Goal: Task Accomplishment & Management: Manage account settings

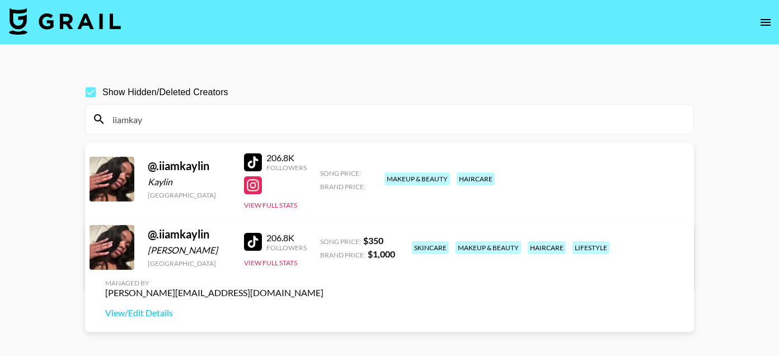
scroll to position [49, 0]
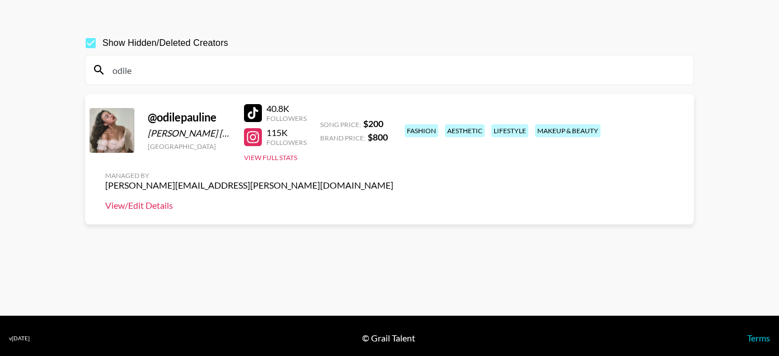
type input "odile"
click at [393, 200] on link "View/Edit Details" at bounding box center [249, 205] width 288 height 11
click at [199, 72] on input "odile" at bounding box center [396, 70] width 581 height 18
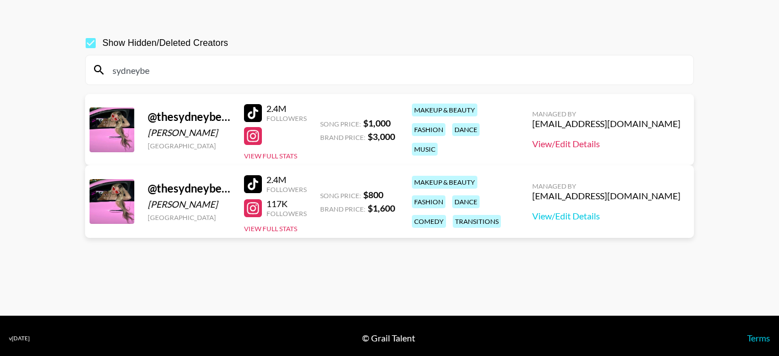
type input "sydneybe"
click at [599, 144] on link "View/Edit Details" at bounding box center [606, 143] width 148 height 11
click at [203, 65] on input "sydneybe" at bounding box center [396, 70] width 581 height 18
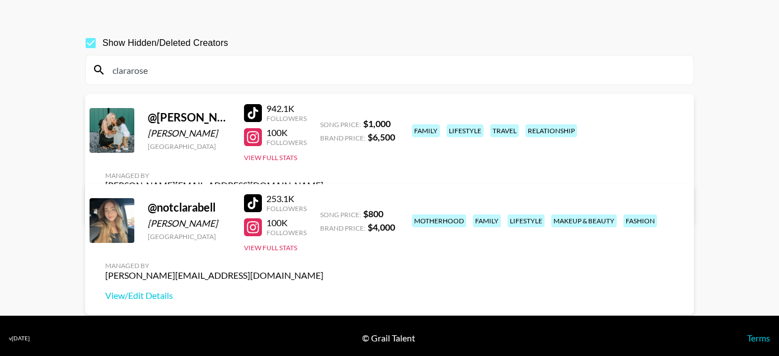
type input "clararose"
click at [256, 134] on div at bounding box center [253, 137] width 18 height 18
click at [252, 225] on div at bounding box center [253, 227] width 18 height 18
click at [135, 73] on input "clararose" at bounding box center [396, 70] width 581 height 18
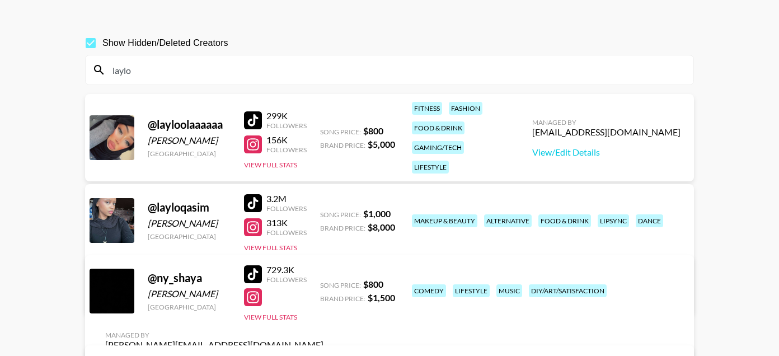
type input "laylo"
click at [253, 226] on div at bounding box center [253, 227] width 18 height 18
click at [323, 290] on link "View/Edit Details" at bounding box center [214, 295] width 218 height 11
click at [190, 68] on input "laylo" at bounding box center [396, 70] width 581 height 18
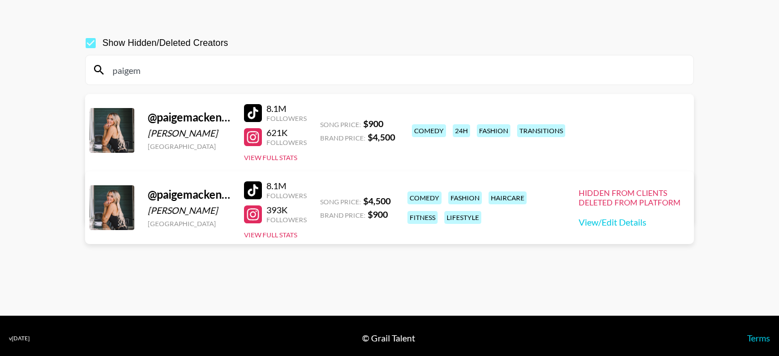
type input "paigem"
click at [256, 135] on div at bounding box center [253, 137] width 18 height 18
click at [323, 200] on link "View/Edit Details" at bounding box center [214, 205] width 218 height 11
click at [186, 73] on input "paigem" at bounding box center [396, 70] width 581 height 18
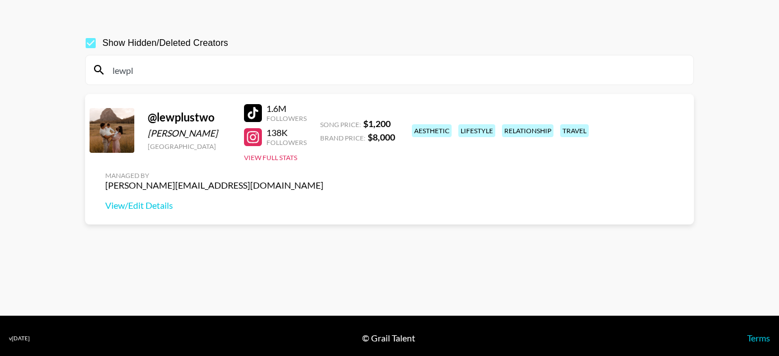
type input "lewpl"
click at [248, 137] on div at bounding box center [253, 137] width 18 height 18
click at [323, 200] on link "View/Edit Details" at bounding box center [214, 205] width 218 height 11
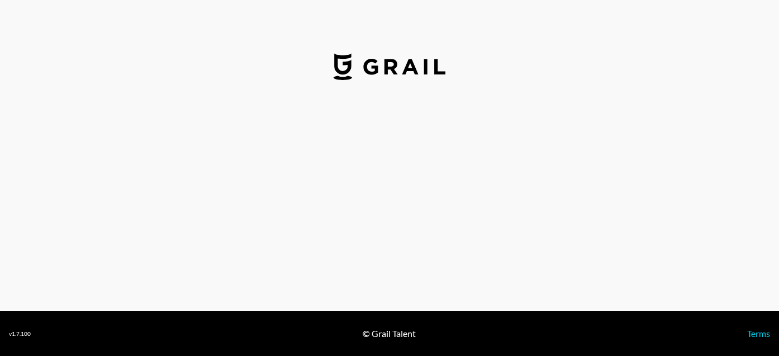
select select "USD"
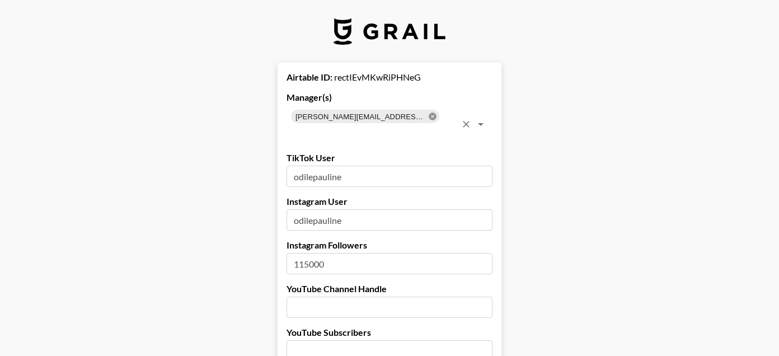
click at [428, 117] on icon at bounding box center [431, 115] width 7 height 7
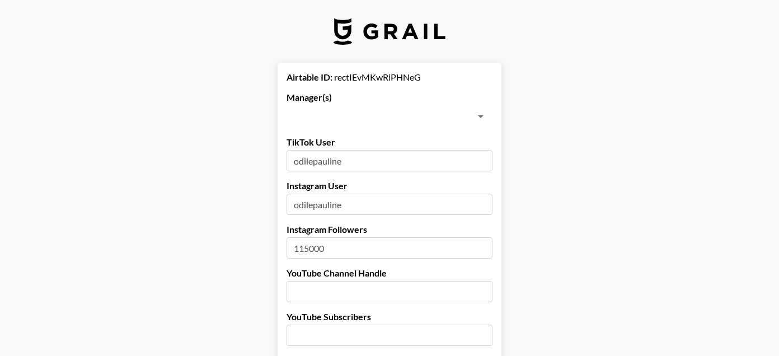
scroll to position [979, 0]
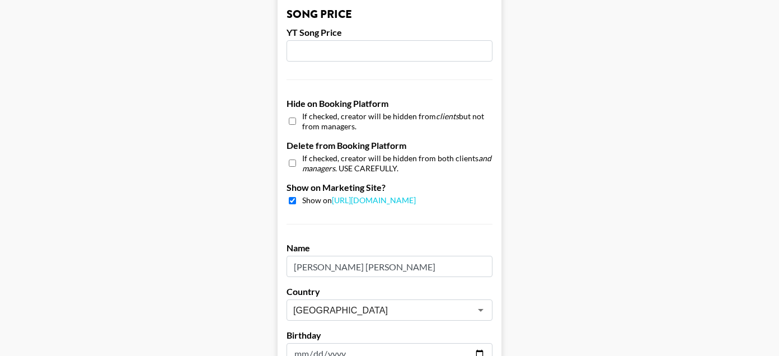
click at [293, 121] on input "checkbox" at bounding box center [292, 121] width 7 height 16
checkbox input "true"
click at [293, 202] on input "checkbox" at bounding box center [292, 200] width 7 height 7
checkbox input "false"
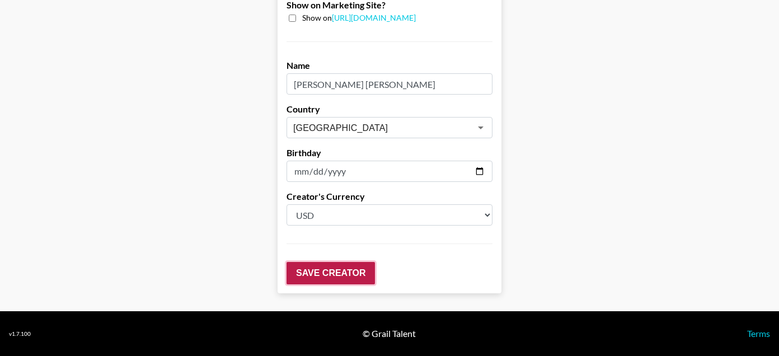
click at [324, 272] on input "Save Creator" at bounding box center [330, 273] width 88 height 22
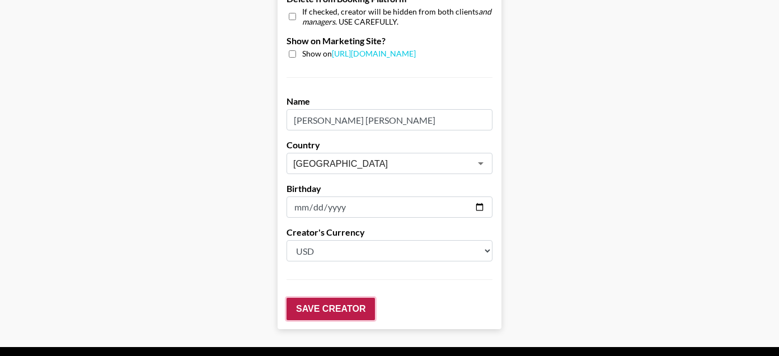
scroll to position [63, 0]
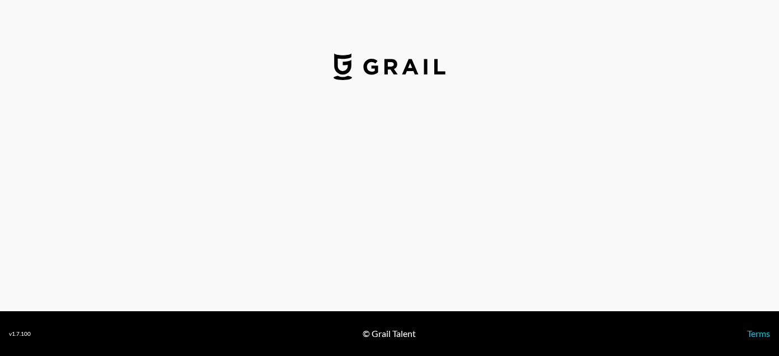
select select "USD"
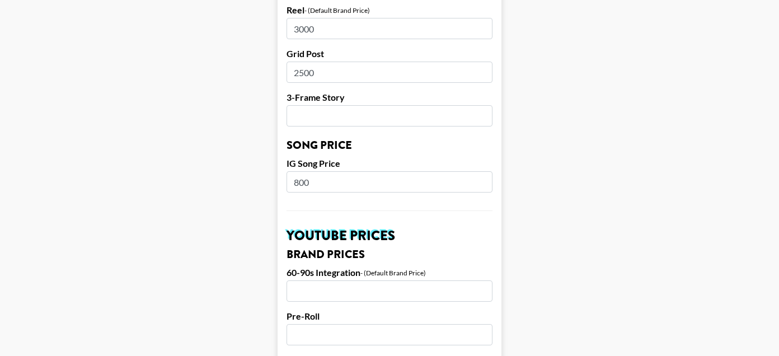
scroll to position [602, 0]
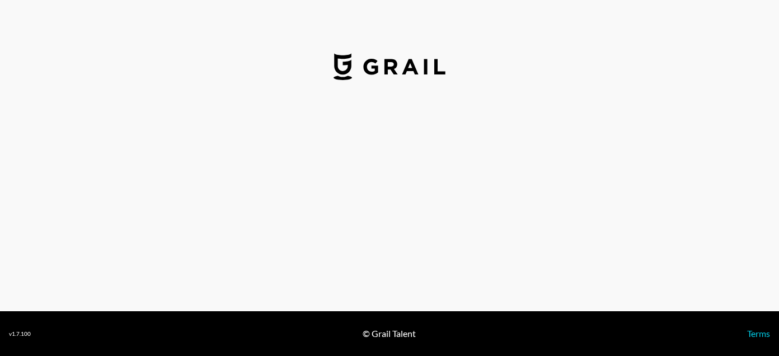
select select "USD"
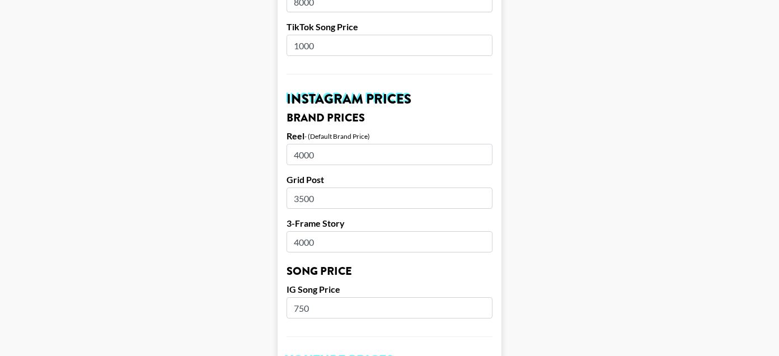
scroll to position [537, 0]
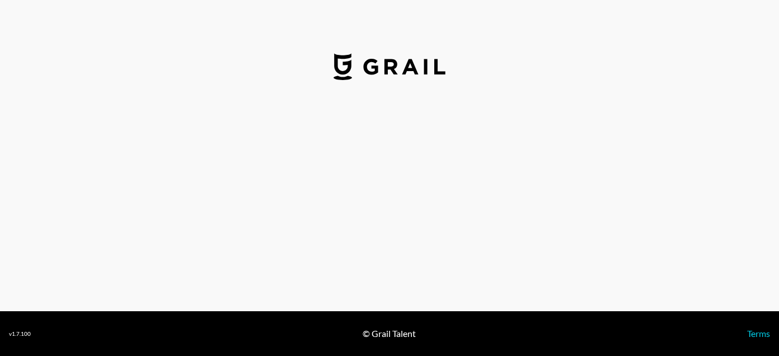
select select "USD"
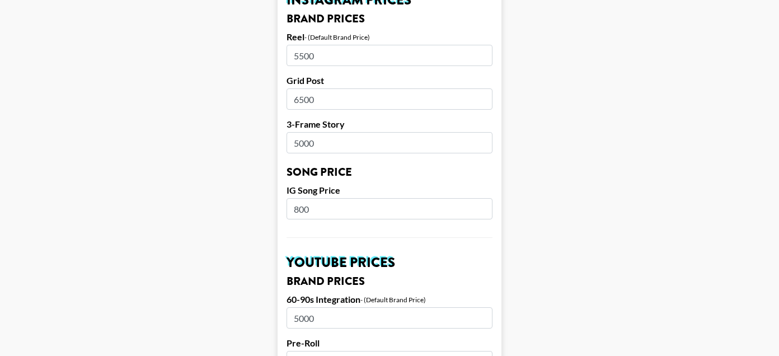
scroll to position [581, 0]
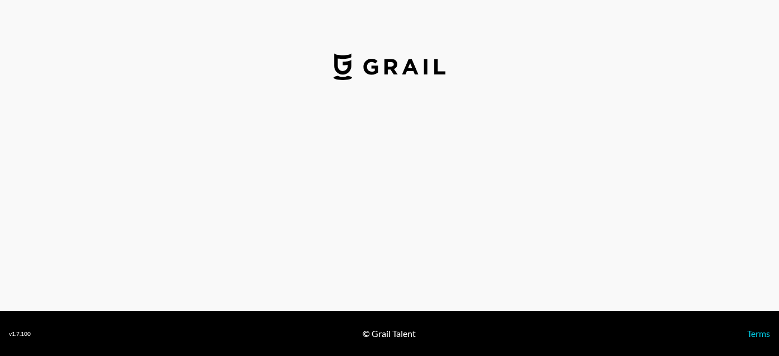
select select "USD"
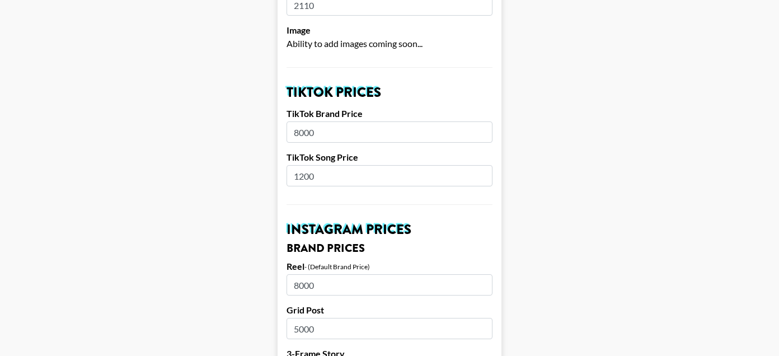
scroll to position [461, 0]
